Goal: Task Accomplishment & Management: Manage account settings

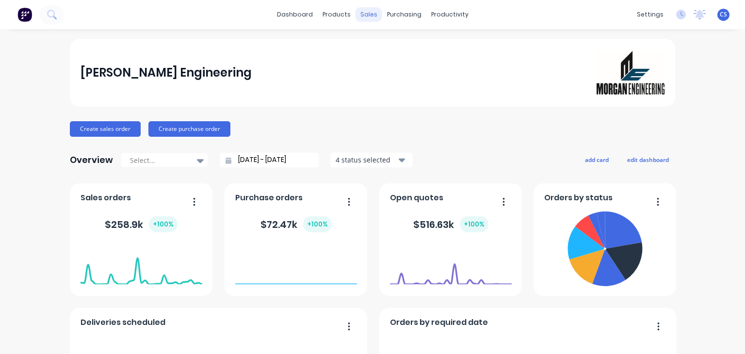
click at [365, 17] on div "sales" at bounding box center [368, 14] width 27 height 15
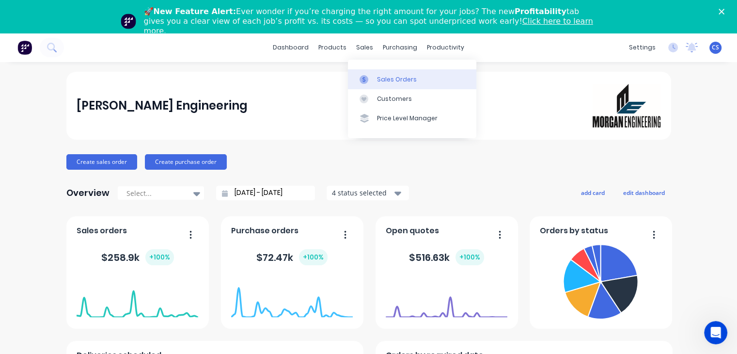
click at [386, 81] on div "Sales Orders" at bounding box center [397, 79] width 40 height 9
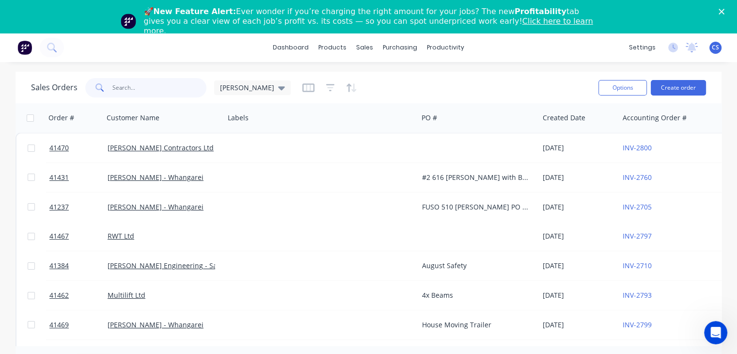
click at [119, 90] on input "text" at bounding box center [159, 87] width 95 height 19
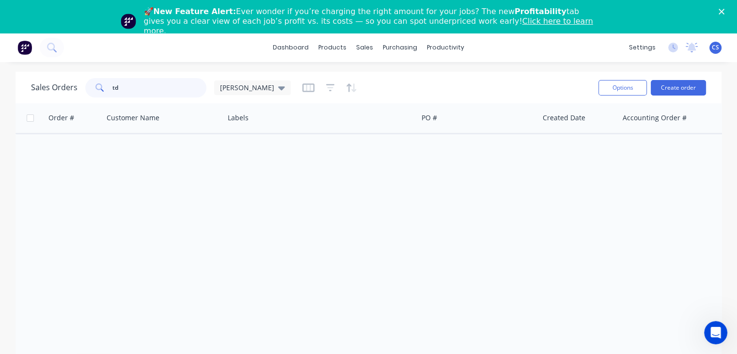
type input "t"
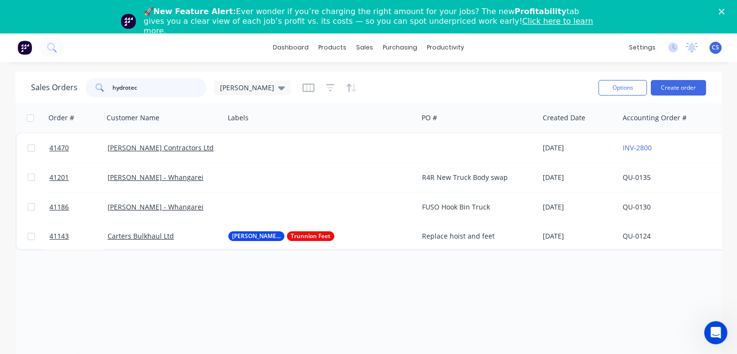
type input "hydrotech"
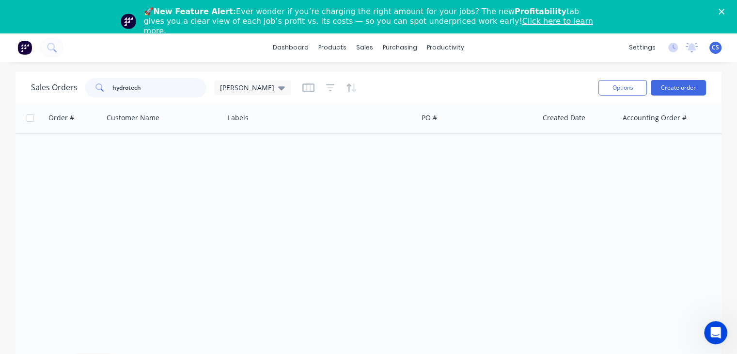
drag, startPoint x: 148, startPoint y: 88, endPoint x: 91, endPoint y: 91, distance: 57.3
click at [91, 91] on div "hydrotech" at bounding box center [145, 87] width 121 height 19
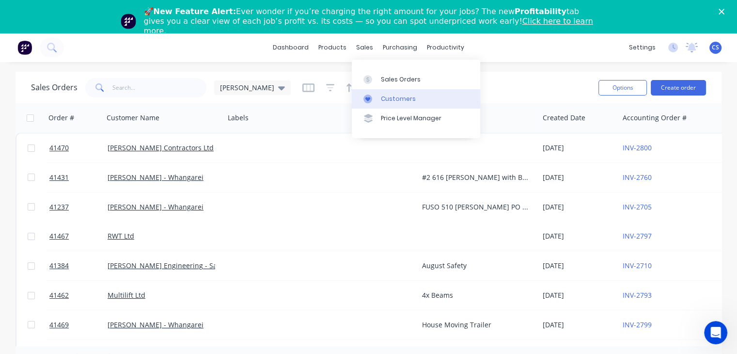
click at [381, 100] on div "Customers" at bounding box center [398, 99] width 35 height 9
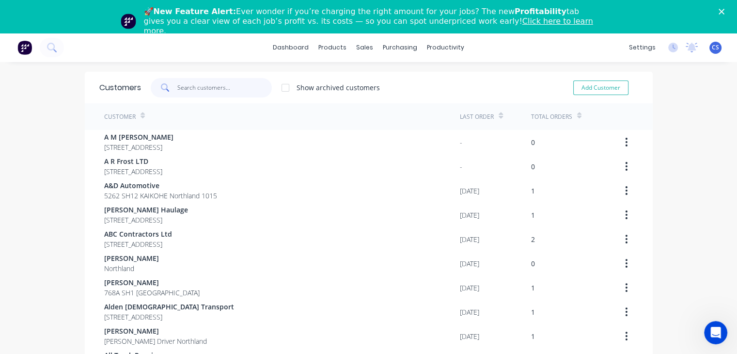
click at [192, 83] on input "text" at bounding box center [224, 87] width 95 height 19
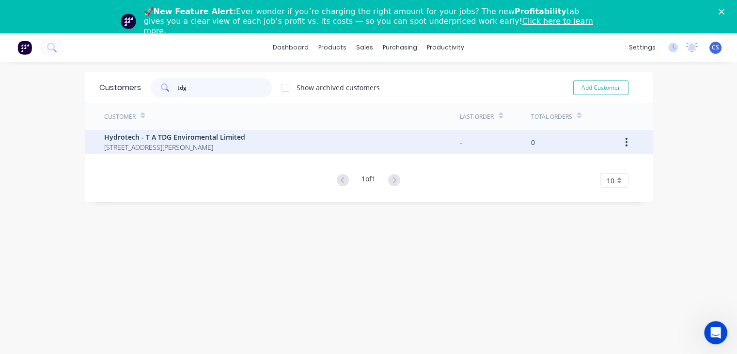
type input "tdg"
click at [198, 143] on span "[STREET_ADDRESS][PERSON_NAME]" at bounding box center [174, 147] width 141 height 10
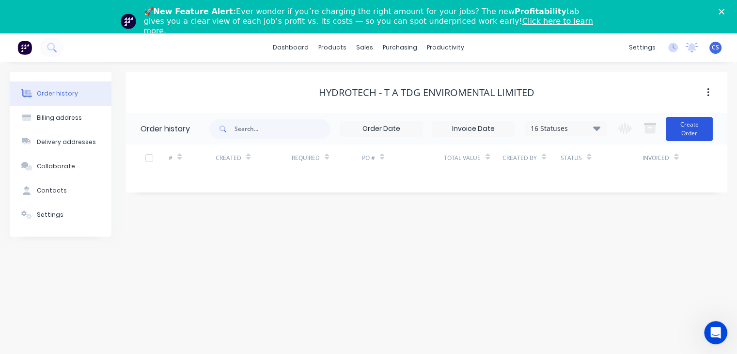
click at [692, 125] on button "Create Order" at bounding box center [689, 129] width 47 height 24
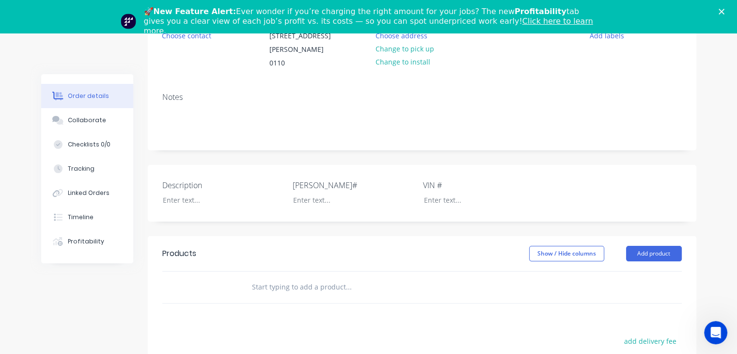
scroll to position [145, 0]
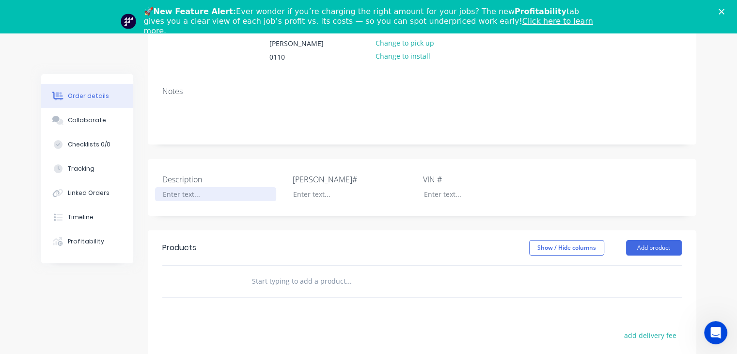
click at [182, 187] on div at bounding box center [215, 194] width 121 height 14
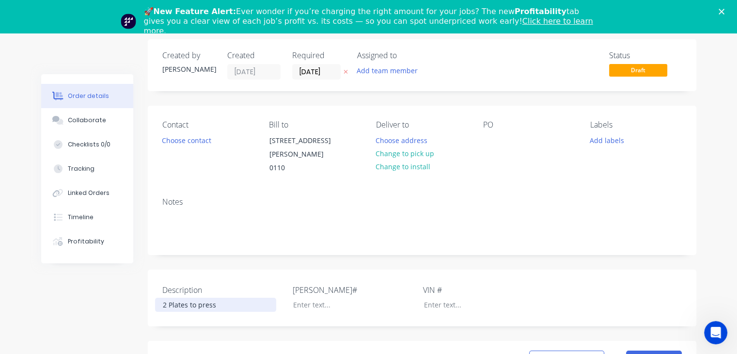
scroll to position [34, 0]
click at [401, 154] on div "Order details Collaborate Checklists 0/0 Tracking Linked Orders Timeline Profit…" at bounding box center [369, 348] width 675 height 616
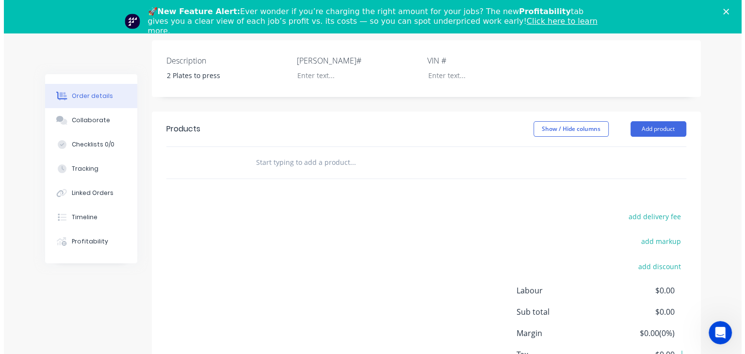
scroll to position [277, 0]
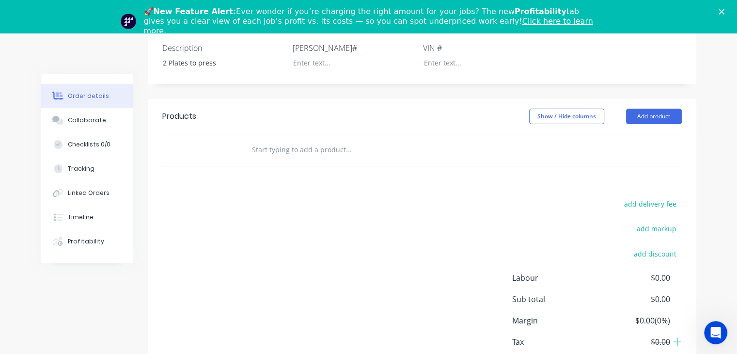
click at [264, 140] on input "text" at bounding box center [349, 149] width 194 height 19
click at [638, 110] on button "Add product" at bounding box center [654, 117] width 56 height 16
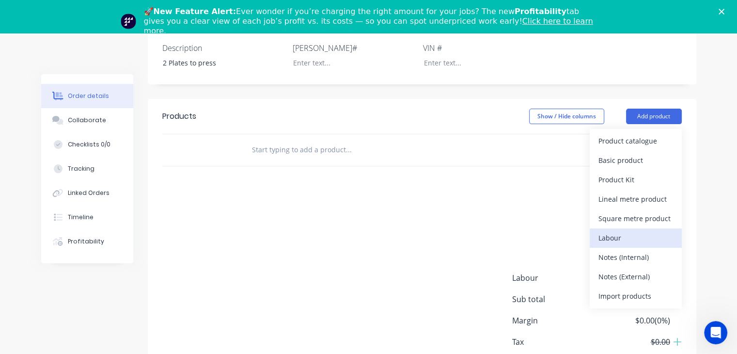
click at [611, 231] on div "Labour" at bounding box center [636, 238] width 75 height 14
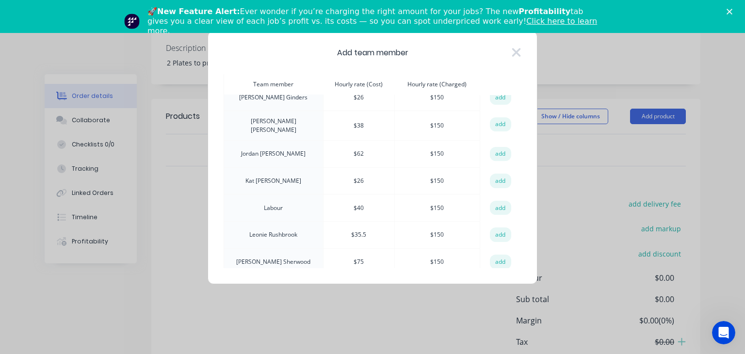
scroll to position [145, 0]
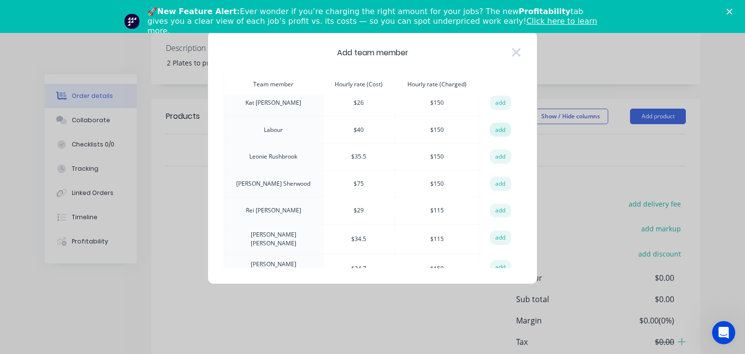
click at [492, 123] on button "add" at bounding box center [500, 130] width 21 height 15
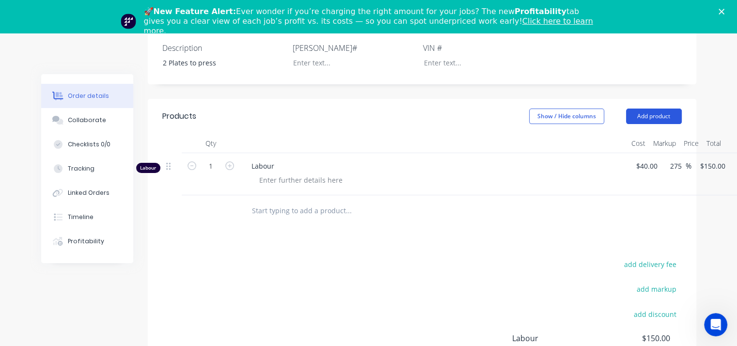
click at [648, 109] on button "Add product" at bounding box center [654, 117] width 56 height 16
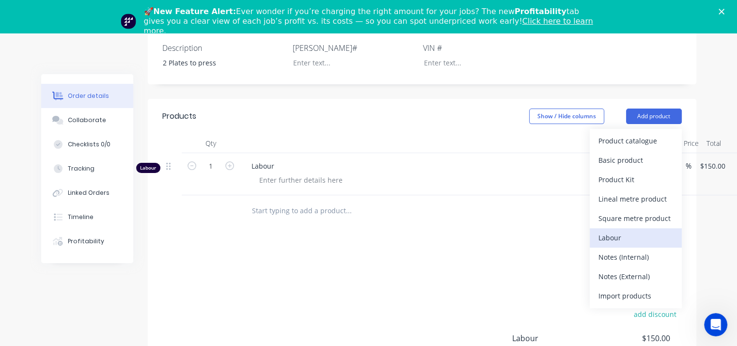
click at [615, 231] on div "Labour" at bounding box center [636, 238] width 75 height 14
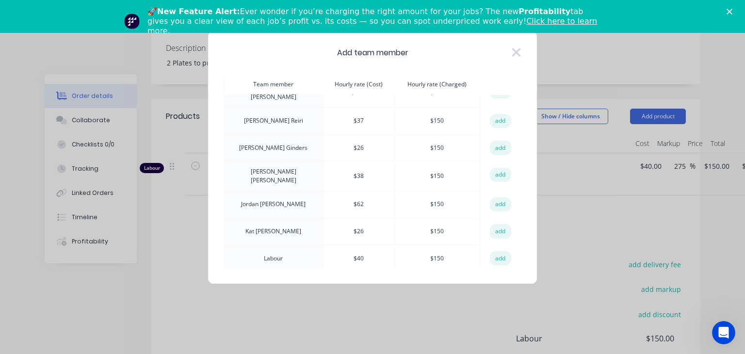
scroll to position [0, 0]
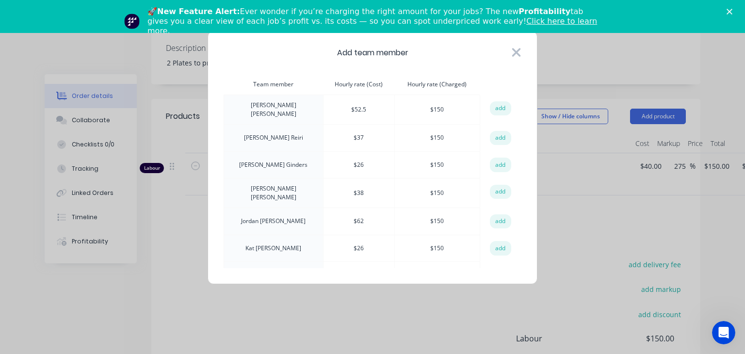
click at [512, 49] on icon at bounding box center [516, 52] width 9 height 9
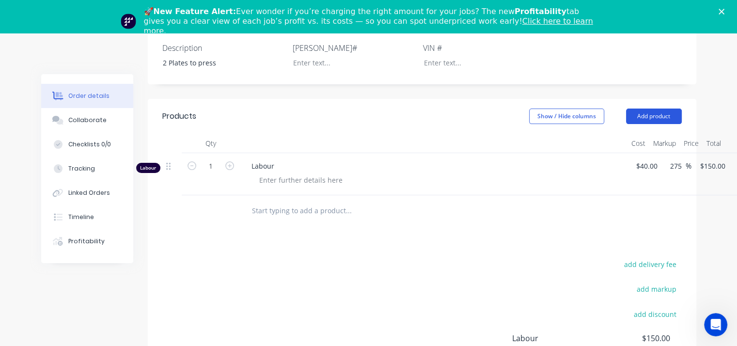
click at [655, 109] on button "Add product" at bounding box center [654, 117] width 56 height 16
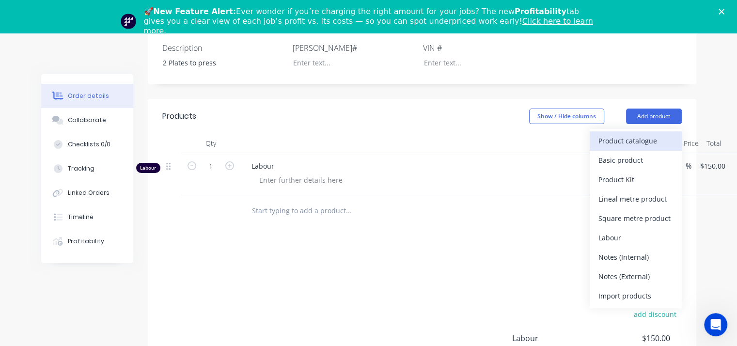
click at [620, 134] on div "Product catalogue" at bounding box center [636, 141] width 75 height 14
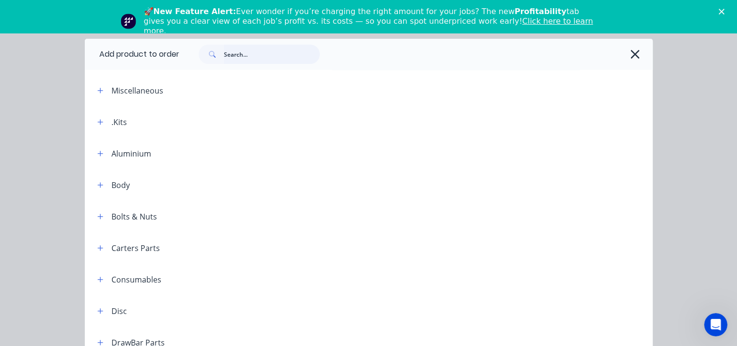
click at [228, 57] on input "text" at bounding box center [272, 54] width 96 height 19
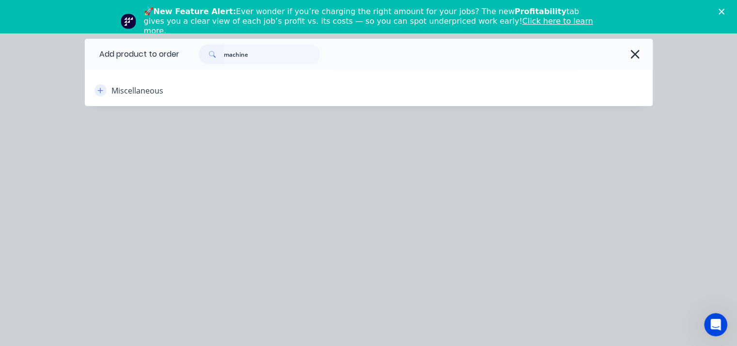
click at [102, 92] on icon "button" at bounding box center [100, 90] width 6 height 7
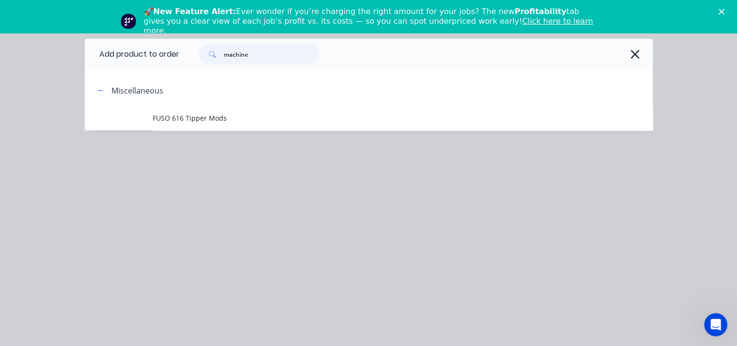
drag, startPoint x: 256, startPoint y: 58, endPoint x: 205, endPoint y: 58, distance: 51.4
click at [205, 58] on div "machine" at bounding box center [259, 54] width 121 height 19
type input "machine"
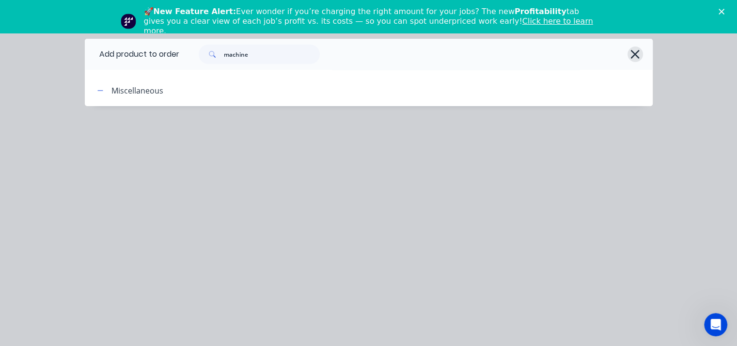
drag, startPoint x: 632, startPoint y: 53, endPoint x: 508, endPoint y: 84, distance: 128.4
click at [632, 54] on icon "button" at bounding box center [635, 55] width 10 height 14
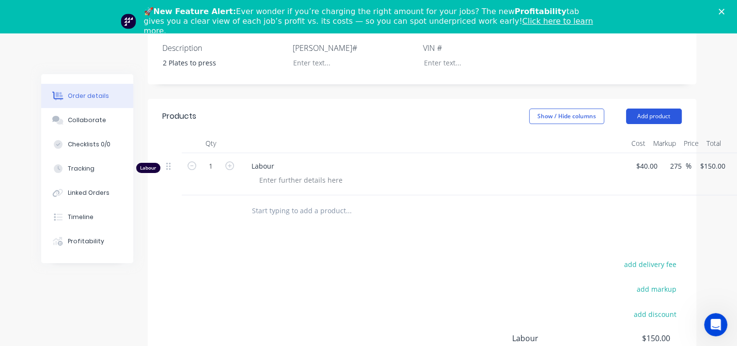
click at [642, 109] on button "Add product" at bounding box center [654, 117] width 56 height 16
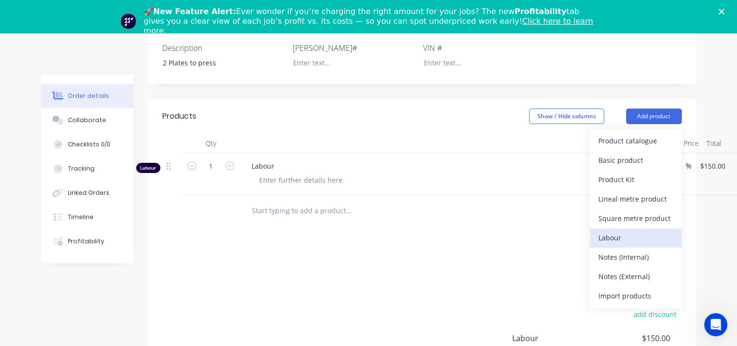
click at [618, 231] on div "Labour" at bounding box center [636, 238] width 75 height 14
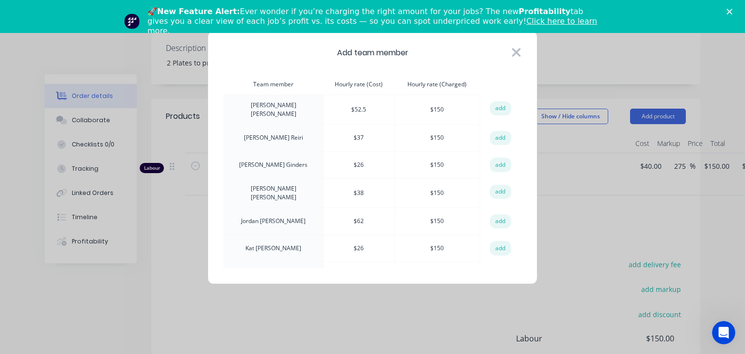
click at [513, 52] on icon at bounding box center [516, 53] width 10 height 14
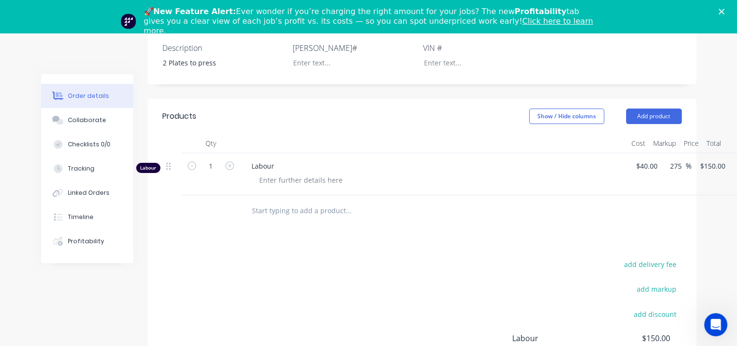
click at [266, 201] on input "text" at bounding box center [349, 210] width 194 height 19
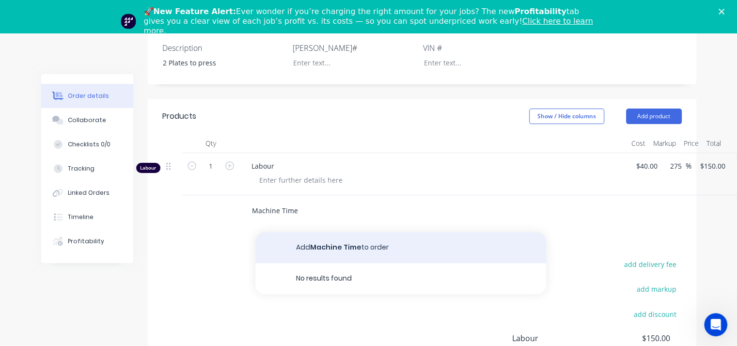
type input "Machine Time"
click at [309, 236] on button "Add Machine Time to order" at bounding box center [400, 247] width 291 height 31
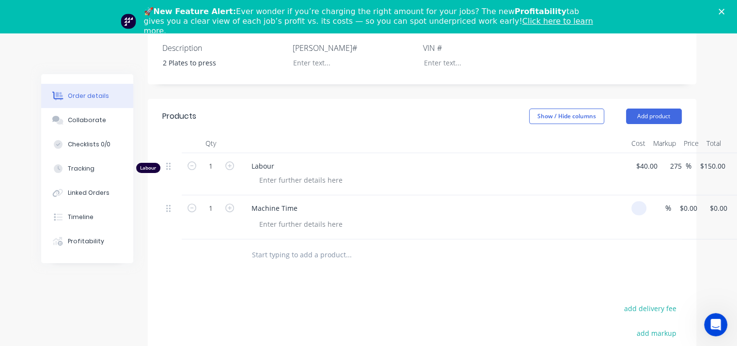
click at [639, 201] on input at bounding box center [640, 208] width 11 height 14
type input "$20.00"
click at [650, 278] on div "Products Show / Hide columns Add product Qty Cost Markup Price Total Labour 1 L…" at bounding box center [422, 301] width 549 height 405
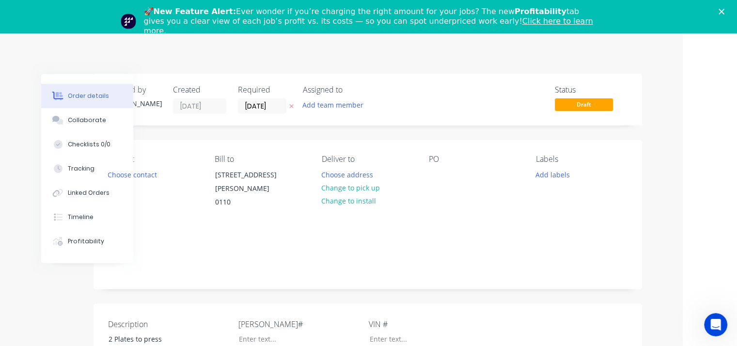
scroll to position [0, 54]
click at [725, 13] on icon "Close" at bounding box center [722, 12] width 6 height 6
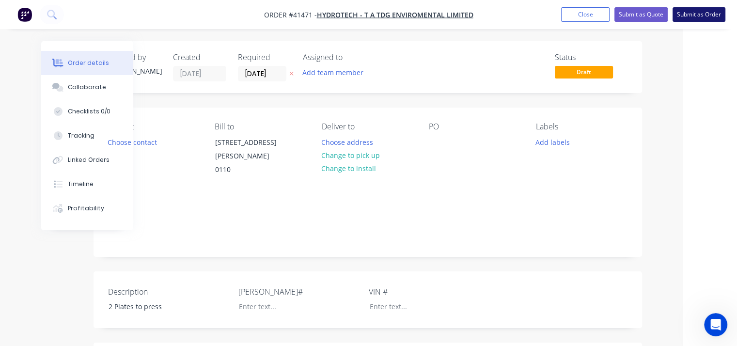
click at [688, 13] on button "Submit as Order" at bounding box center [699, 14] width 53 height 15
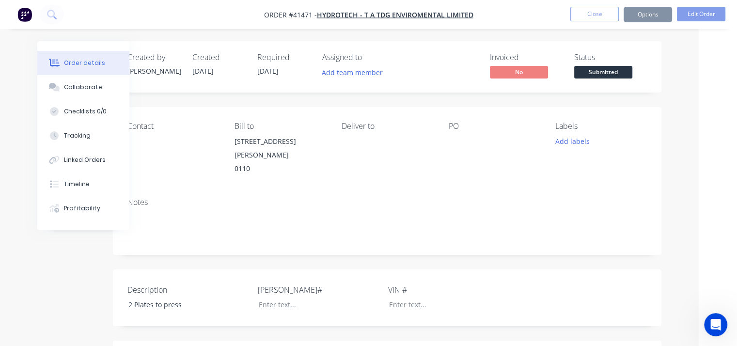
scroll to position [0, 0]
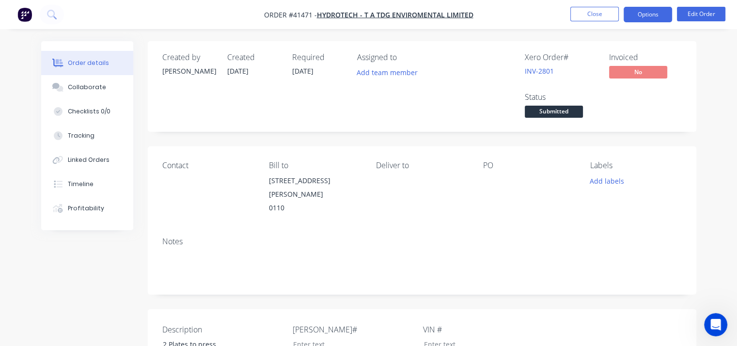
click at [660, 16] on button "Options" at bounding box center [648, 15] width 48 height 16
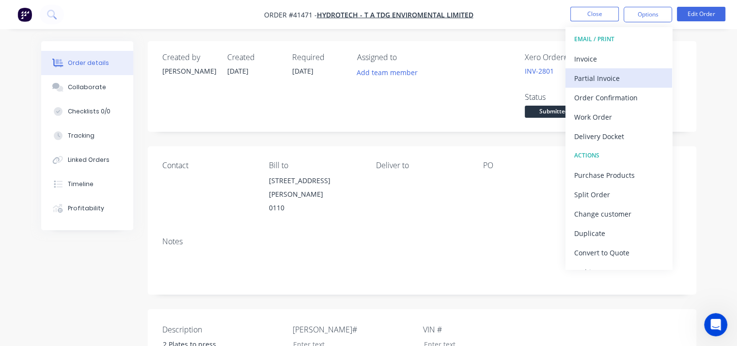
click at [632, 78] on div "Partial Invoice" at bounding box center [618, 78] width 89 height 14
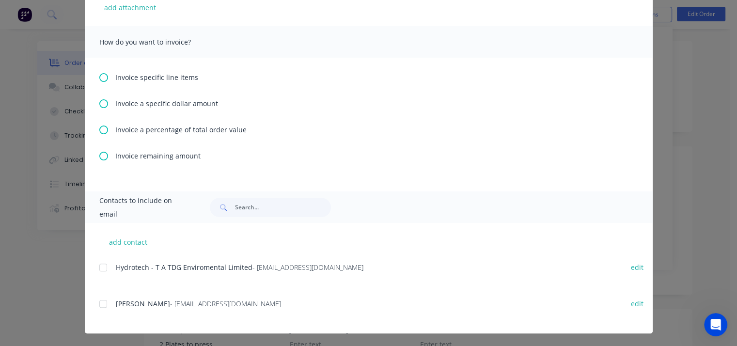
scroll to position [260, 0]
click at [101, 268] on div at bounding box center [103, 266] width 19 height 19
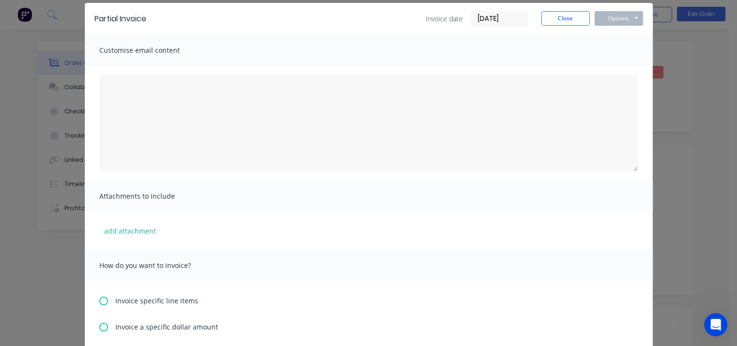
scroll to position [0, 0]
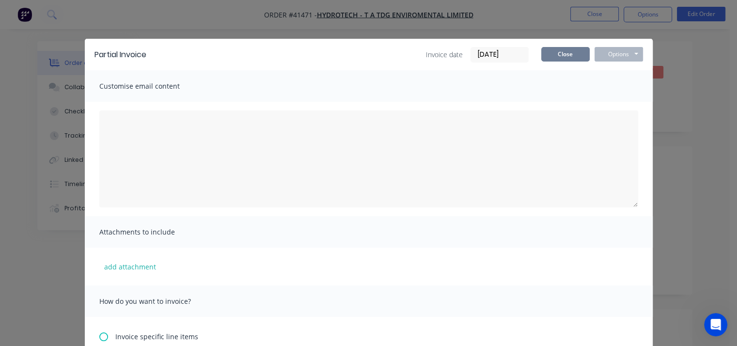
click at [566, 58] on button "Close" at bounding box center [565, 54] width 48 height 15
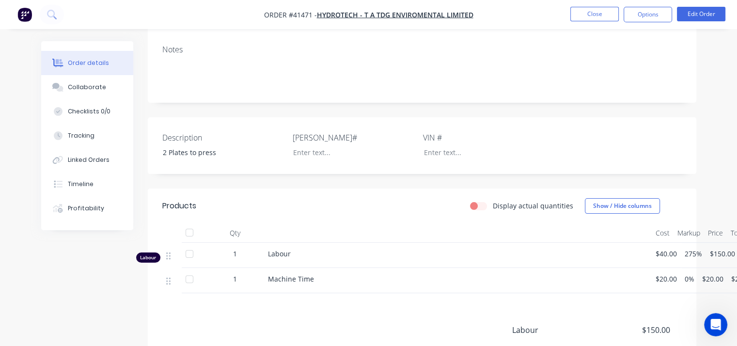
scroll to position [194, 0]
click at [493, 199] on label "Display actual quantities" at bounding box center [533, 204] width 80 height 10
click at [475, 199] on input "Display actual quantities" at bounding box center [474, 203] width 8 height 9
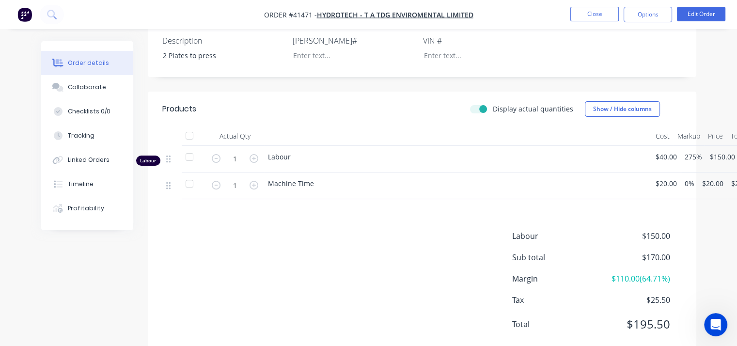
scroll to position [291, 0]
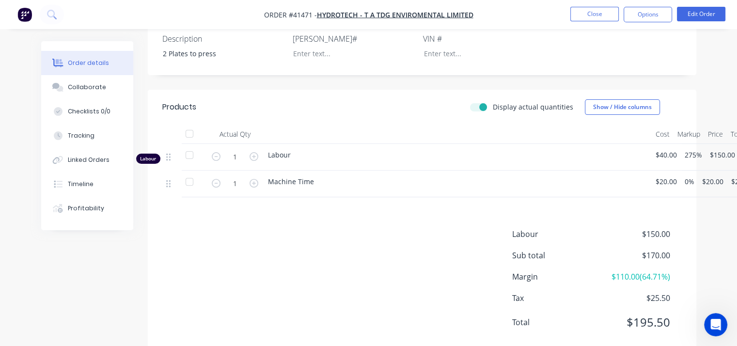
click at [493, 102] on label "Display actual quantities" at bounding box center [533, 107] width 80 height 10
click at [478, 102] on input "Display actual quantities" at bounding box center [474, 106] width 8 height 9
checkbox input "false"
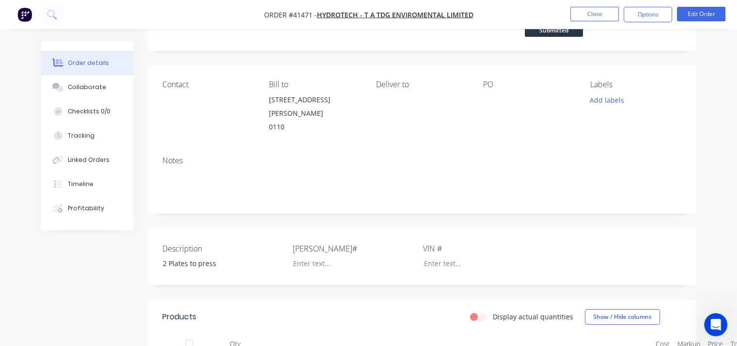
scroll to position [48, 0]
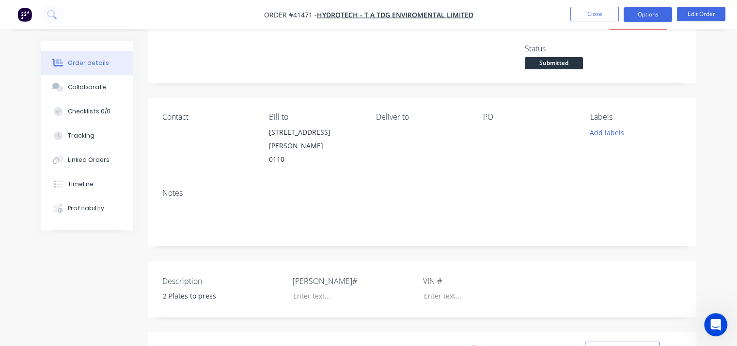
click at [647, 17] on button "Options" at bounding box center [648, 15] width 48 height 16
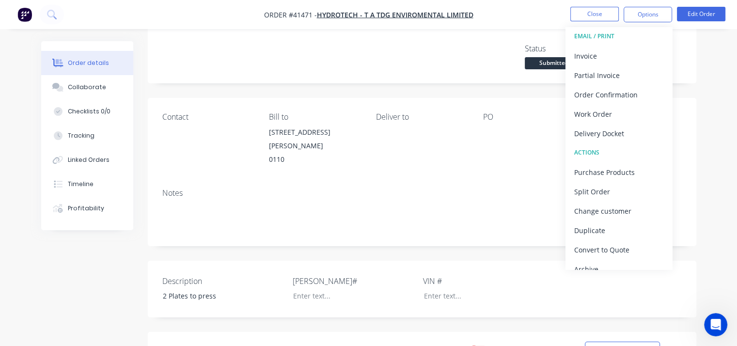
scroll to position [0, 0]
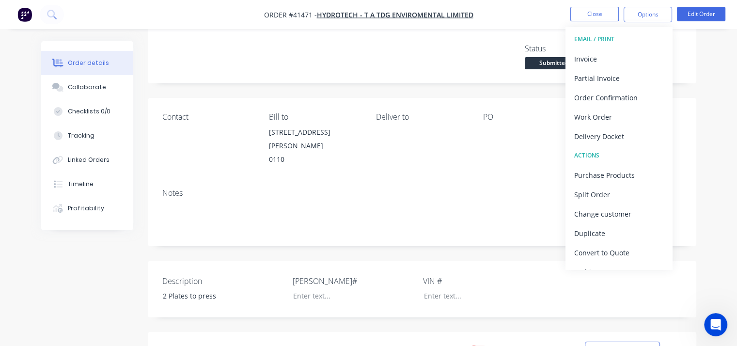
click at [590, 40] on div "EMAIL / PRINT" at bounding box center [618, 39] width 89 height 13
click at [588, 59] on div "Invoice" at bounding box center [618, 59] width 89 height 14
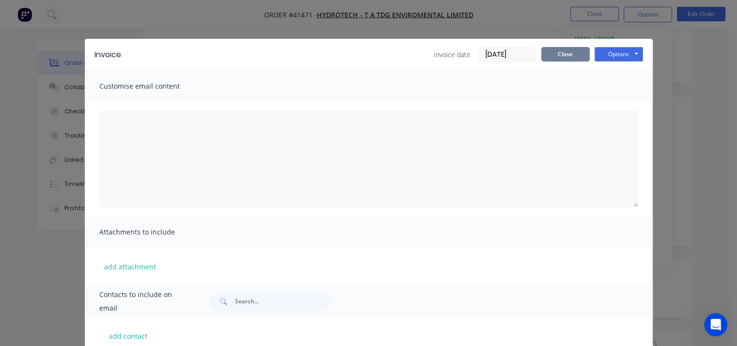
click at [572, 55] on button "Close" at bounding box center [565, 54] width 48 height 15
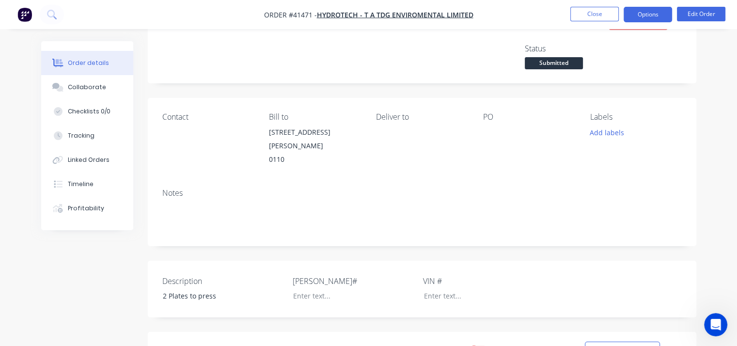
click at [652, 15] on button "Options" at bounding box center [648, 15] width 48 height 16
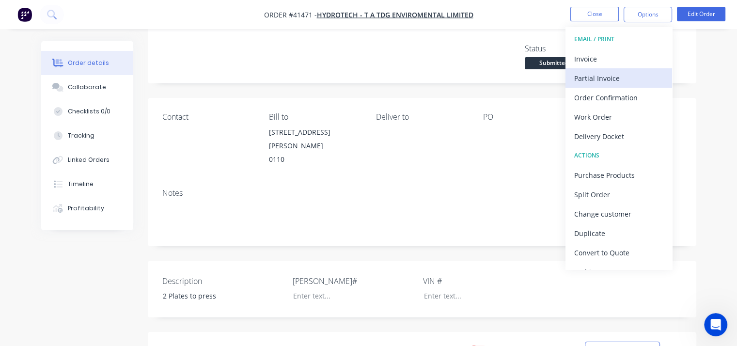
click at [601, 76] on div "Partial Invoice" at bounding box center [618, 78] width 89 height 14
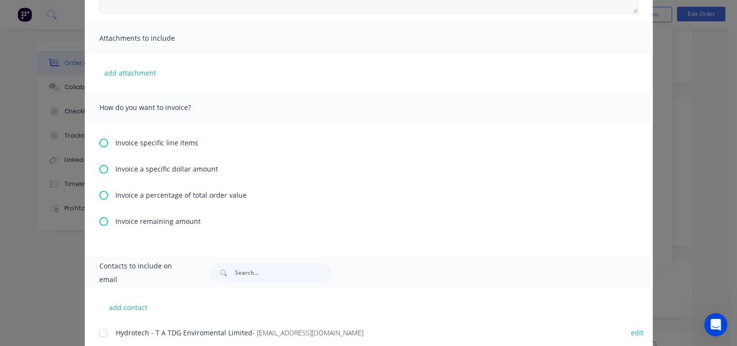
scroll to position [260, 0]
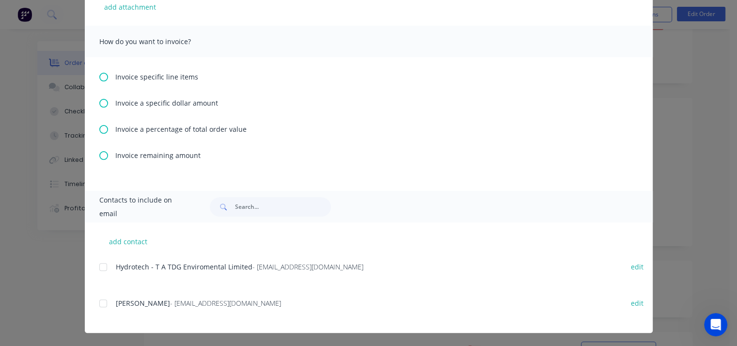
click at [99, 268] on div at bounding box center [103, 266] width 19 height 19
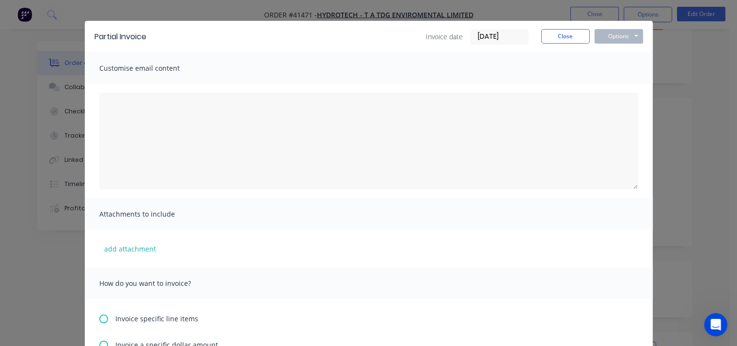
scroll to position [17, 0]
click at [565, 35] on button "Close" at bounding box center [565, 37] width 48 height 15
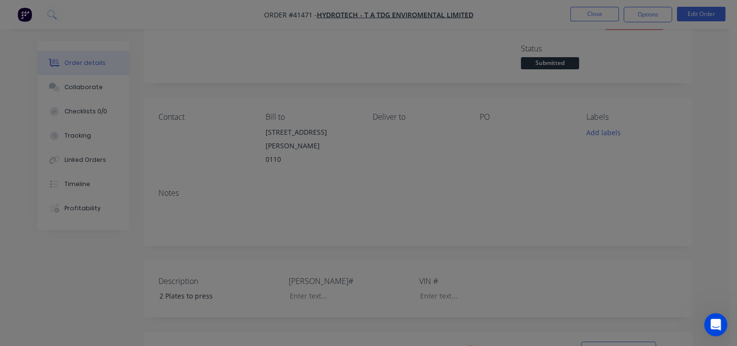
scroll to position [0, 0]
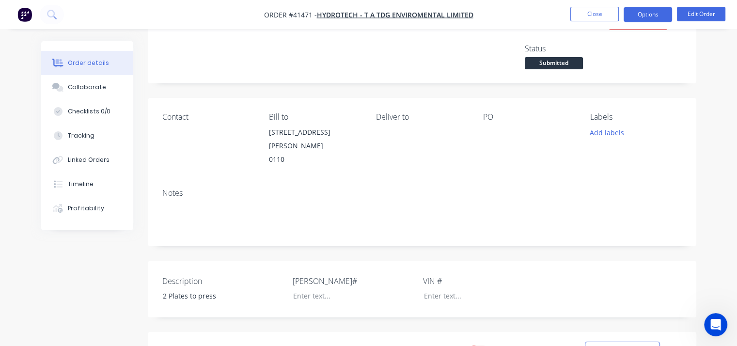
click at [658, 16] on button "Options" at bounding box center [648, 15] width 48 height 16
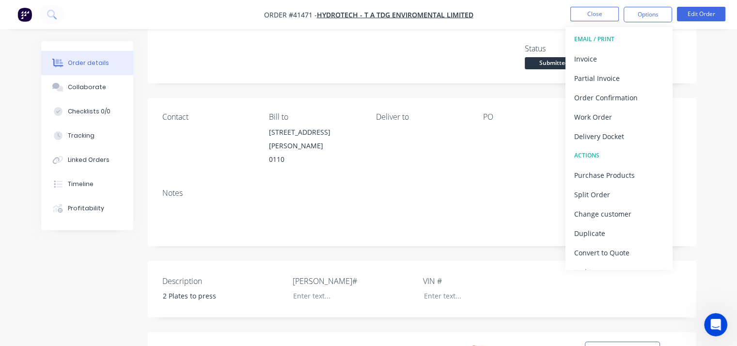
click at [596, 39] on div "EMAIL / PRINT" at bounding box center [618, 39] width 89 height 13
click at [592, 78] on div "Partial Invoice" at bounding box center [618, 78] width 89 height 14
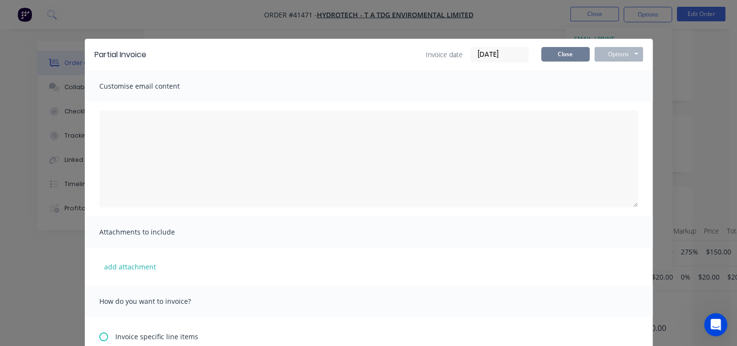
click at [569, 55] on button "Close" at bounding box center [565, 54] width 48 height 15
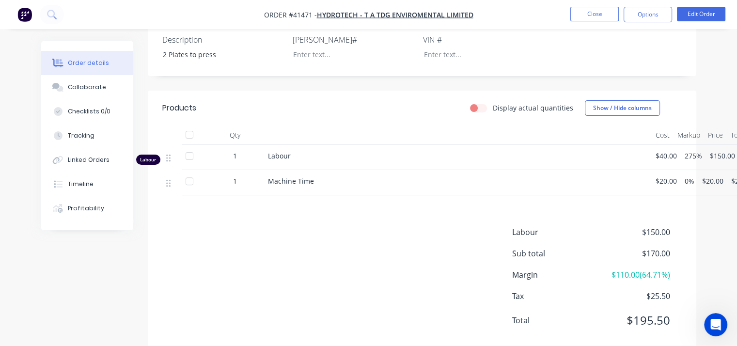
scroll to position [291, 0]
click at [659, 150] on span "$40.00" at bounding box center [666, 155] width 21 height 10
click at [703, 15] on button "Edit Order" at bounding box center [701, 14] width 48 height 15
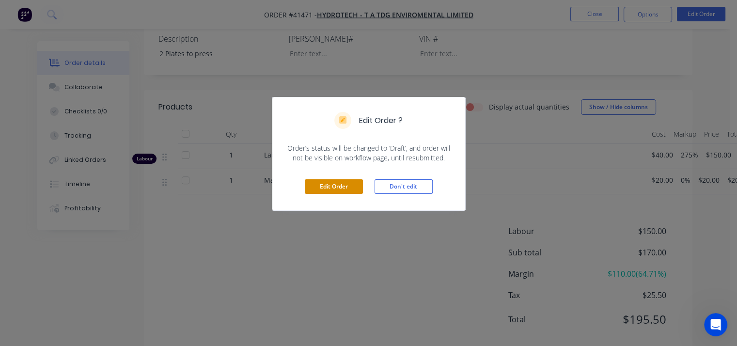
click at [348, 185] on button "Edit Order" at bounding box center [334, 186] width 58 height 15
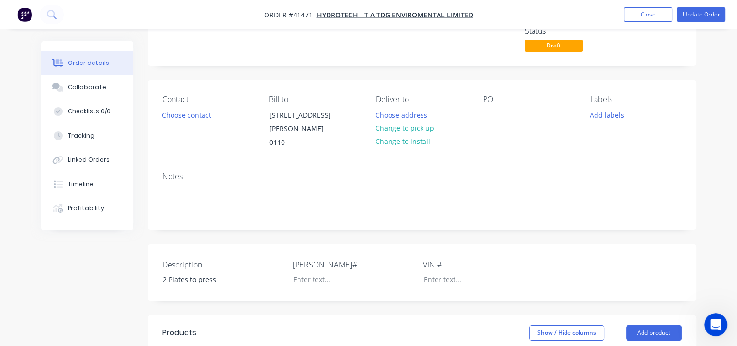
scroll to position [242, 0]
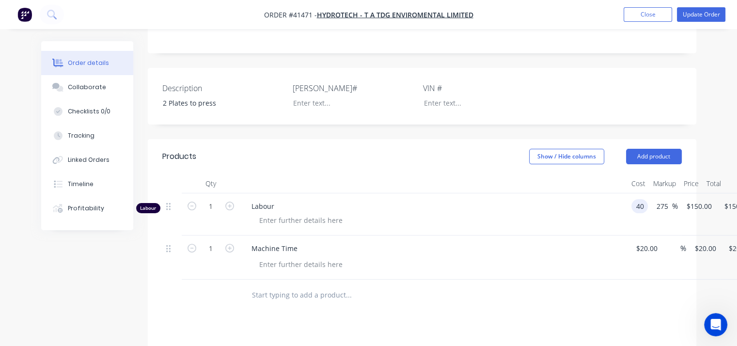
click at [648, 198] on div "Labour 1 Labour 40 40 275 275 % $150.00 $150.00 $150.00 $150.00" at bounding box center [422, 214] width 520 height 42
type input "$150.00"
type input "$562.50"
click at [676, 199] on input "275" at bounding box center [677, 206] width 16 height 14
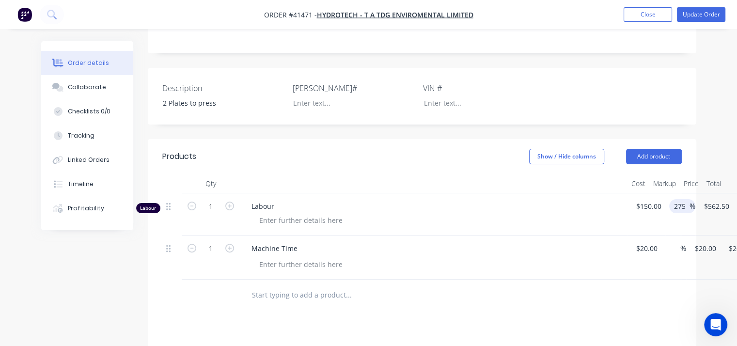
drag, startPoint x: 674, startPoint y: 197, endPoint x: 694, endPoint y: 196, distance: 19.9
click at [694, 199] on div "275 275 %" at bounding box center [682, 206] width 26 height 14
type input "0"
type input "$150.00"
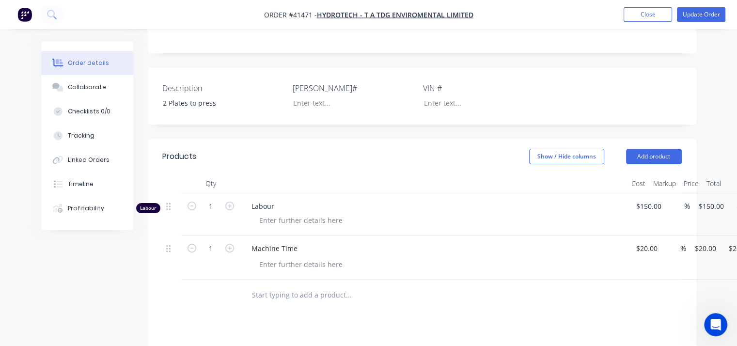
click at [679, 89] on div "Description 2 Plates to press [PERSON_NAME]# VIN #" at bounding box center [422, 96] width 549 height 57
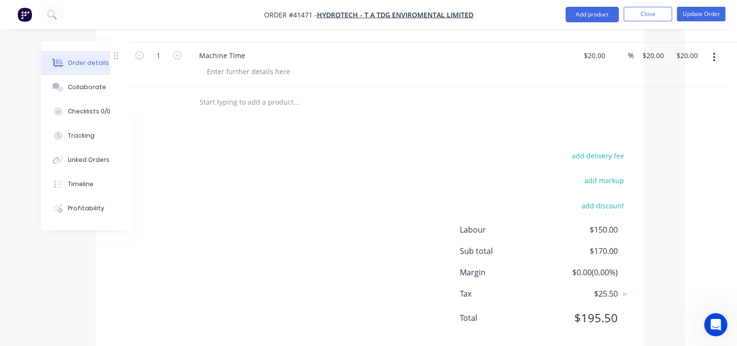
scroll to position [444, 52]
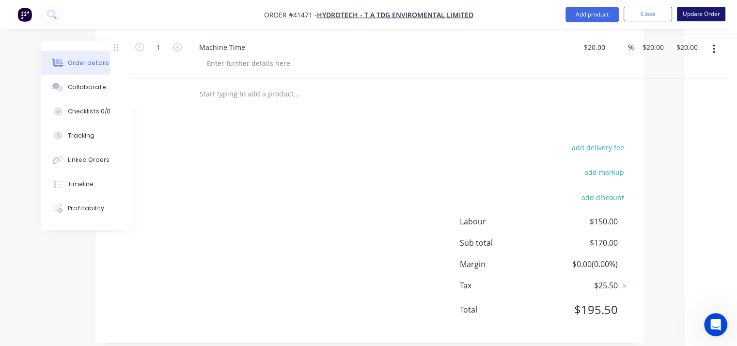
click at [692, 14] on button "Update Order" at bounding box center [701, 14] width 48 height 15
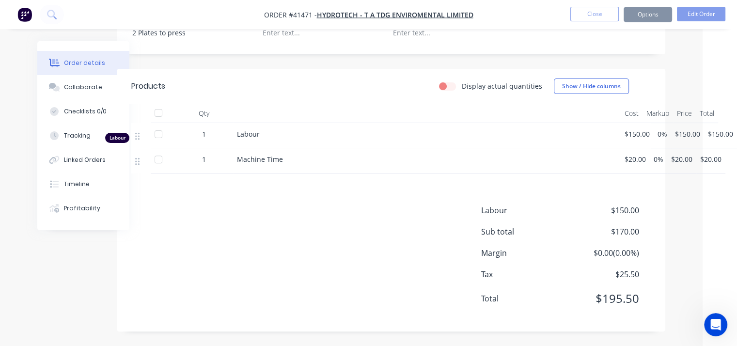
scroll to position [0, 0]
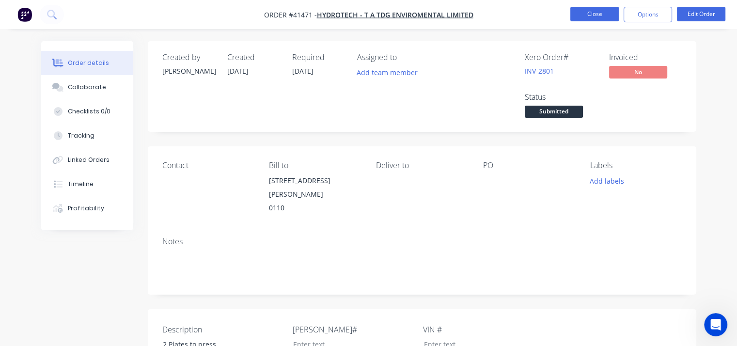
click at [597, 16] on button "Close" at bounding box center [595, 14] width 48 height 15
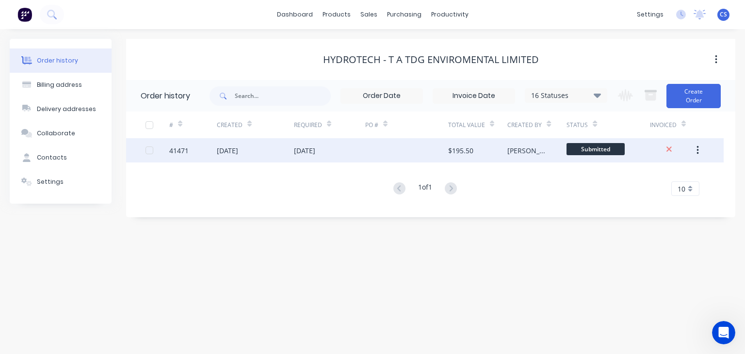
click at [696, 154] on icon "button" at bounding box center [697, 150] width 2 height 9
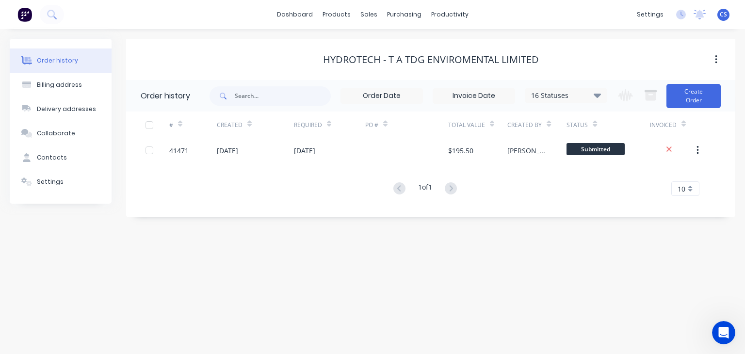
click at [551, 286] on div "Order history Billing address Delivery addresses Collaborate Contacts Settings …" at bounding box center [372, 191] width 745 height 325
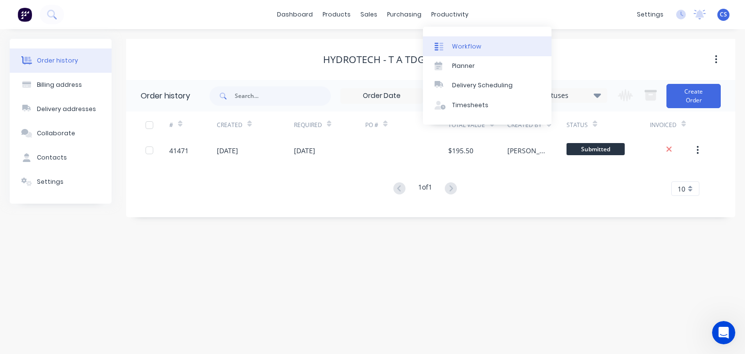
click at [451, 47] on link "Workflow" at bounding box center [487, 45] width 128 height 19
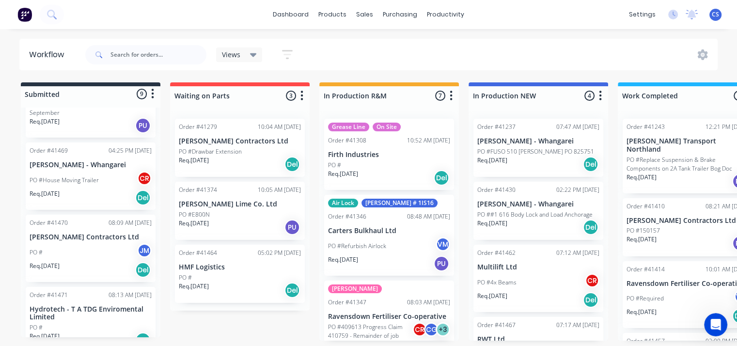
scroll to position [2, 0]
click at [66, 305] on p "Hydrotech - T A TDG Enviromental Limited" at bounding box center [91, 313] width 122 height 16
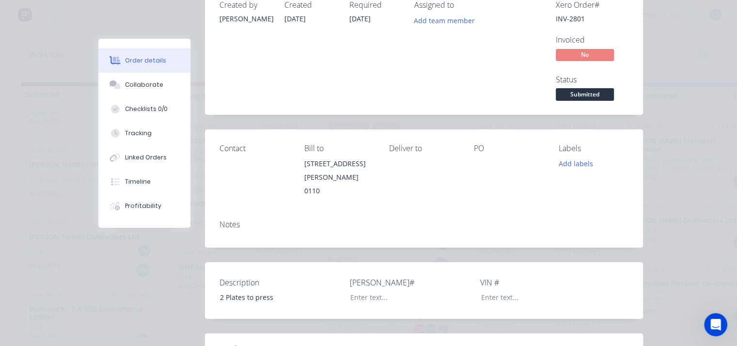
scroll to position [0, 0]
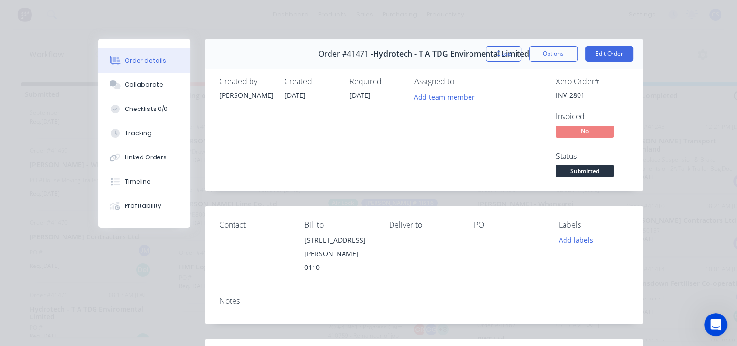
click at [509, 12] on div "Order details Collaborate Checklists 0/0 Tracking Linked Orders Timeline Profit…" at bounding box center [368, 173] width 737 height 346
click at [508, 57] on button "Close" at bounding box center [503, 54] width 35 height 16
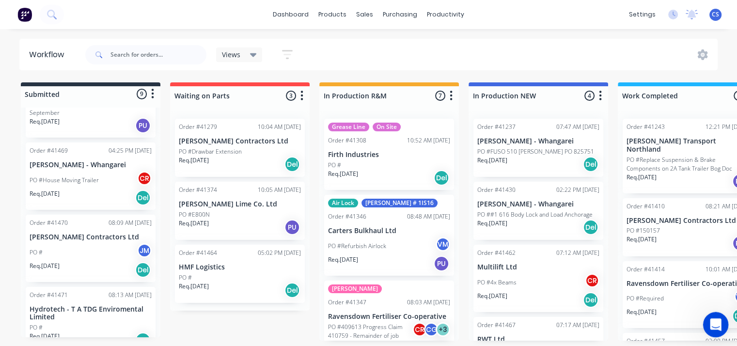
click at [713, 322] on icon "Open Intercom Messenger" at bounding box center [715, 324] width 16 height 16
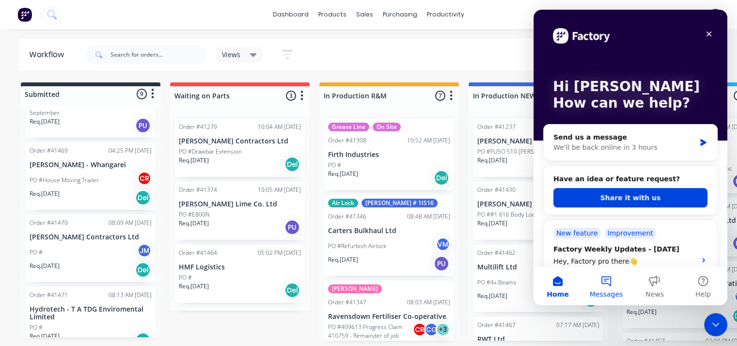
click at [607, 282] on button "Messages" at bounding box center [606, 286] width 48 height 39
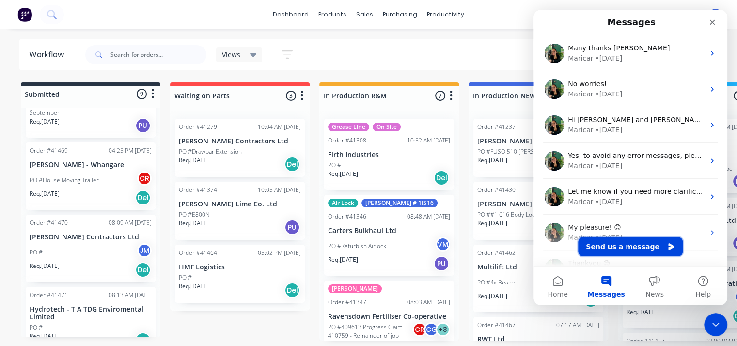
click at [626, 247] on button "Send us a message" at bounding box center [630, 246] width 105 height 19
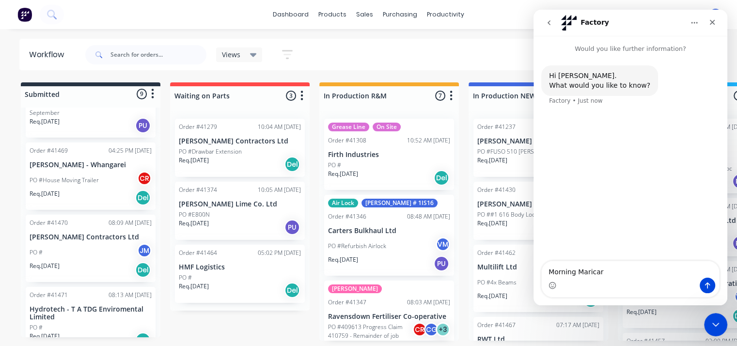
type textarea "Morning Maricar."
type textarea "Quick"
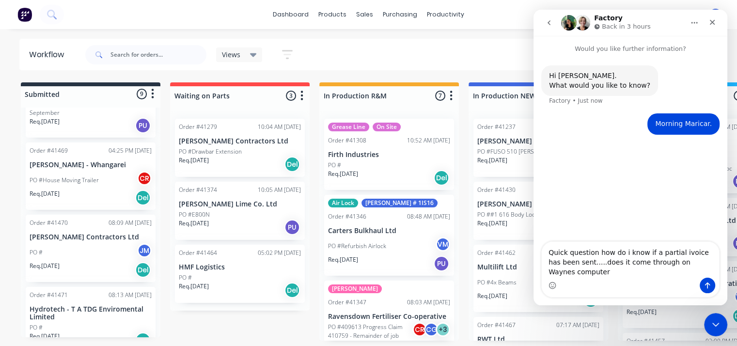
type textarea "Quick question how do i know if a partial ivoice has been sent.....does it come…"
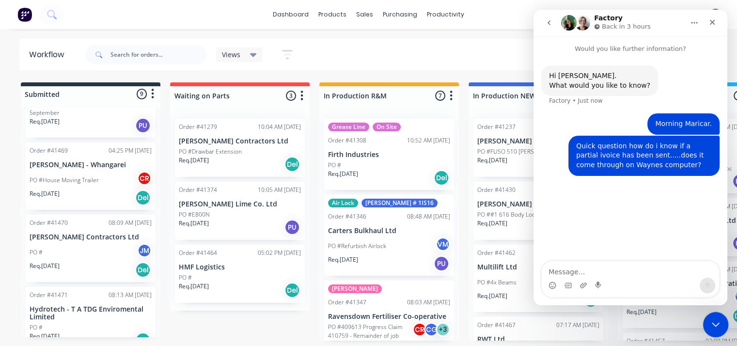
click at [712, 330] on div "Close Intercom Messenger" at bounding box center [714, 323] width 23 height 23
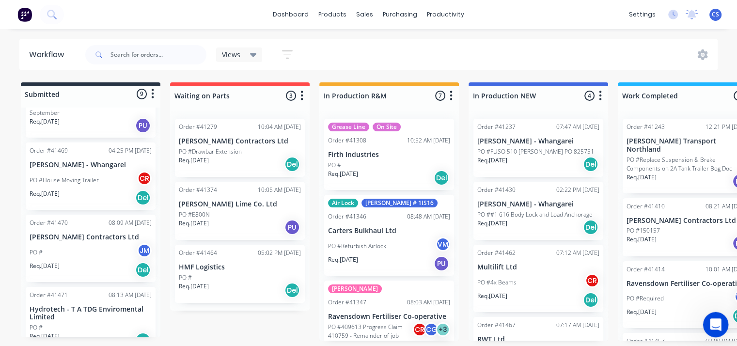
click at [717, 331] on div "Open Intercom Messenger" at bounding box center [715, 323] width 32 height 32
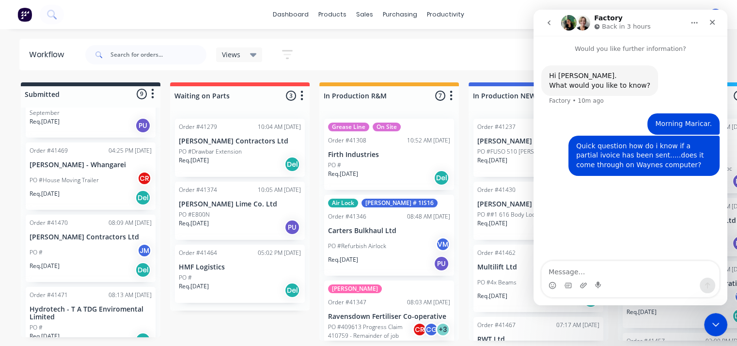
click at [436, 49] on div "Views Save new view None (Default) edit Admin edit Show/Hide statuses Show line…" at bounding box center [400, 54] width 635 height 29
click at [715, 326] on icon "Close Intercom Messenger" at bounding box center [715, 324] width 12 height 12
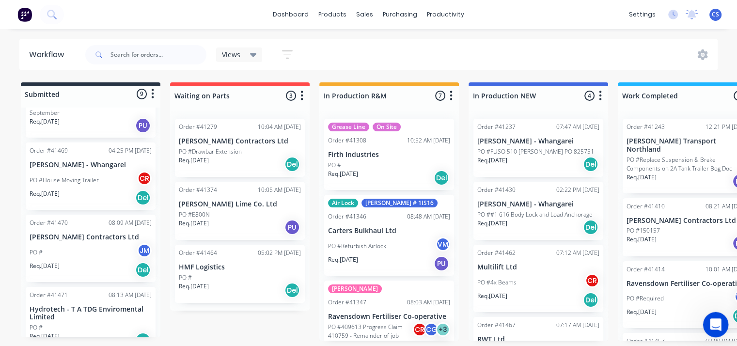
click at [714, 328] on icon "Open Intercom Messenger" at bounding box center [715, 324] width 16 height 16
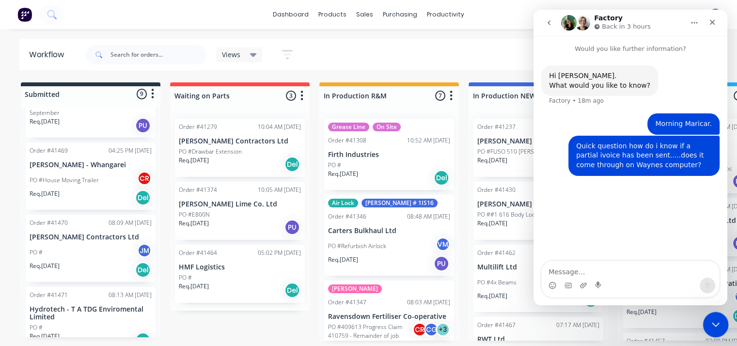
click at [715, 328] on icon "Close Intercom Messenger" at bounding box center [715, 324] width 12 height 12
